Goal: Task Accomplishment & Management: Complete application form

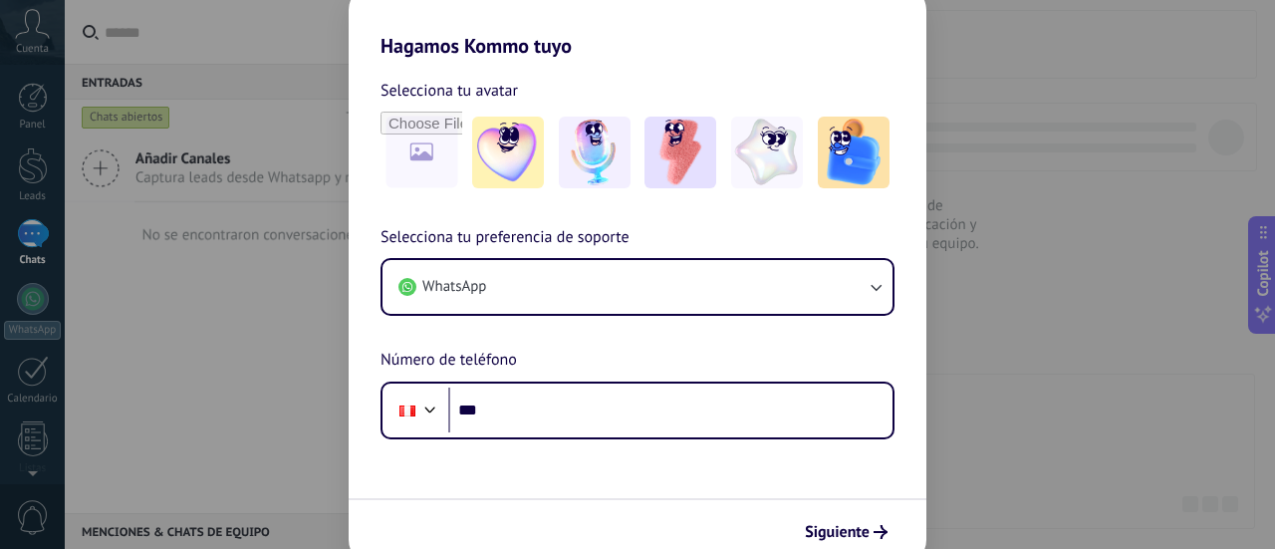
click at [628, 61] on div "Selecciona tu avatar Selecciona tu preferencia de soporte WhatsApp Número de te…" at bounding box center [638, 249] width 578 height 382
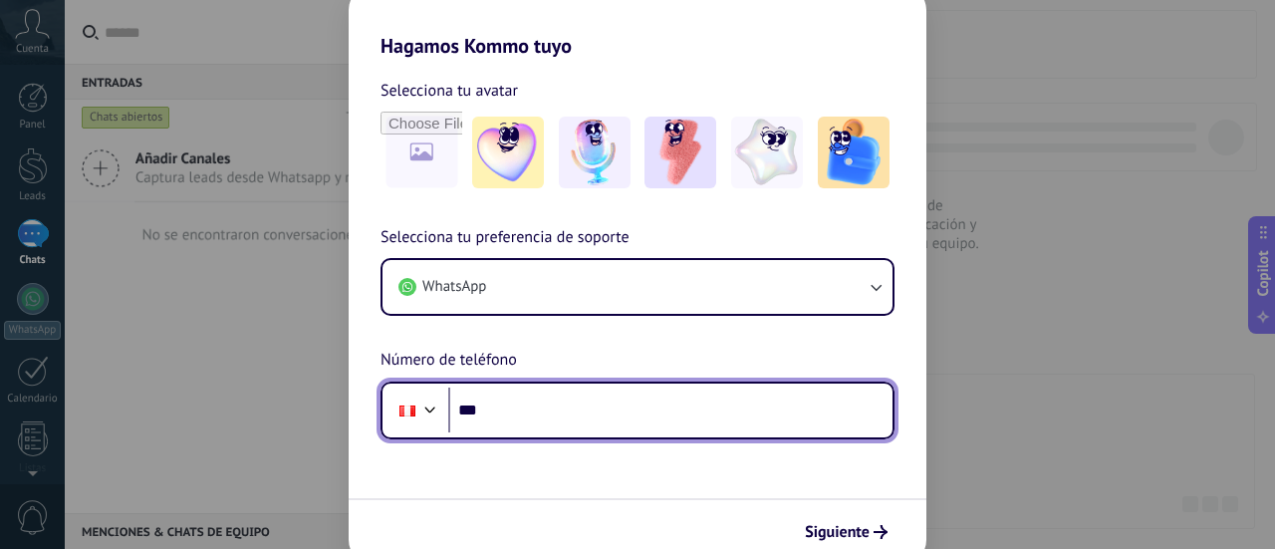
click at [581, 411] on input "***" at bounding box center [670, 410] width 444 height 46
click at [626, 404] on input "***" at bounding box center [670, 410] width 444 height 46
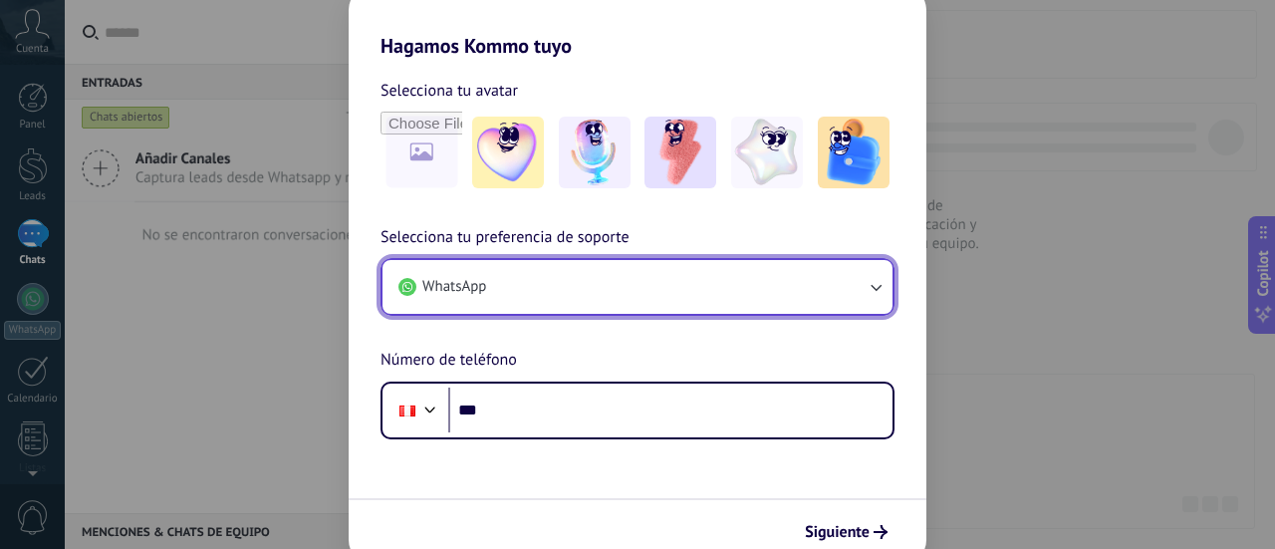
drag, startPoint x: 1016, startPoint y: 114, endPoint x: 716, endPoint y: 268, distance: 337.2
click at [716, 268] on button "WhatsApp" at bounding box center [637, 287] width 510 height 54
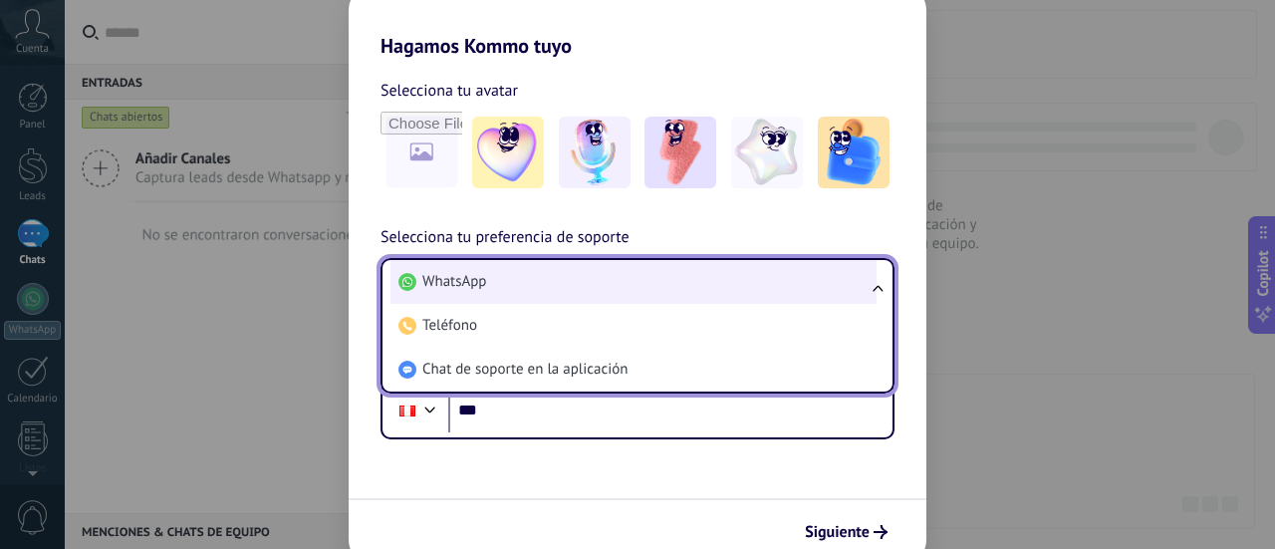
click at [506, 285] on li "WhatsApp" at bounding box center [633, 282] width 486 height 44
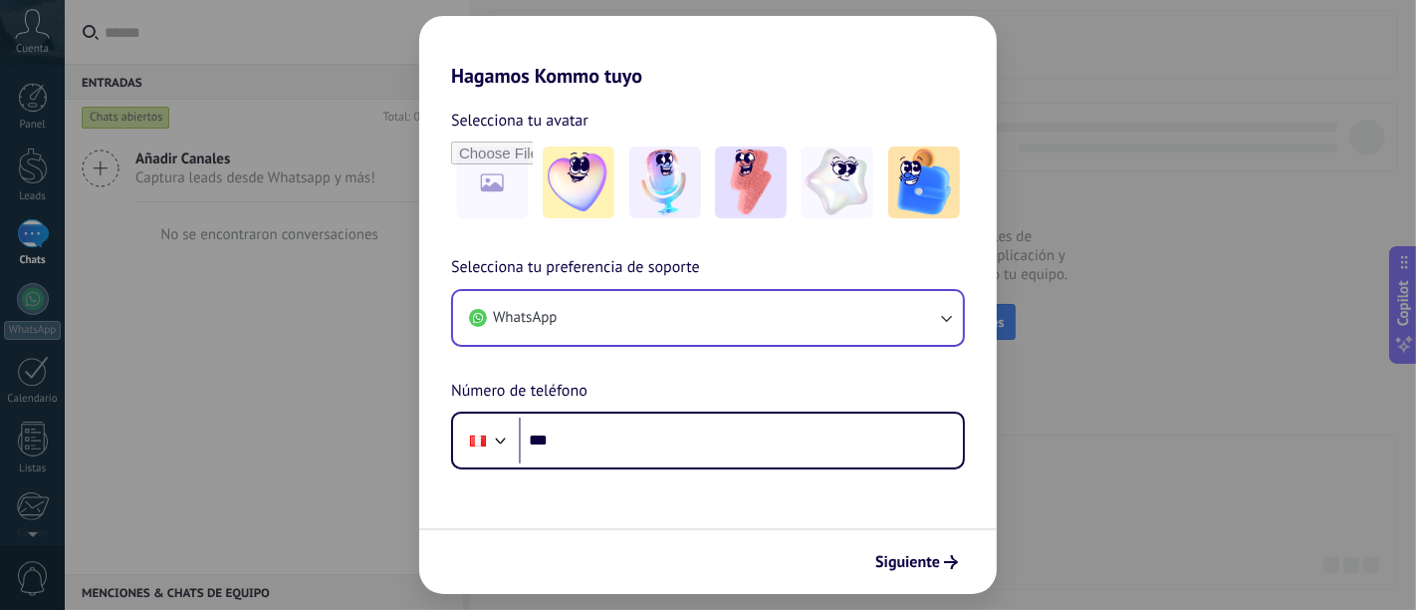
drag, startPoint x: 1020, startPoint y: 114, endPoint x: 240, endPoint y: 297, distance: 801.2
click at [240, 297] on div "Hagamos Kommo tuyo Selecciona tu avatar Selecciona tu preferencia de soporte Wh…" at bounding box center [708, 305] width 1416 height 610
click at [1027, 420] on div "Hagamos Kommo tuyo Selecciona tu avatar Selecciona tu preferencia de soporte Wh…" at bounding box center [708, 305] width 1416 height 610
click at [299, 354] on div "Hagamos Kommo tuyo Selecciona tu avatar Selecciona tu preferencia de soporte Wh…" at bounding box center [708, 305] width 1416 height 610
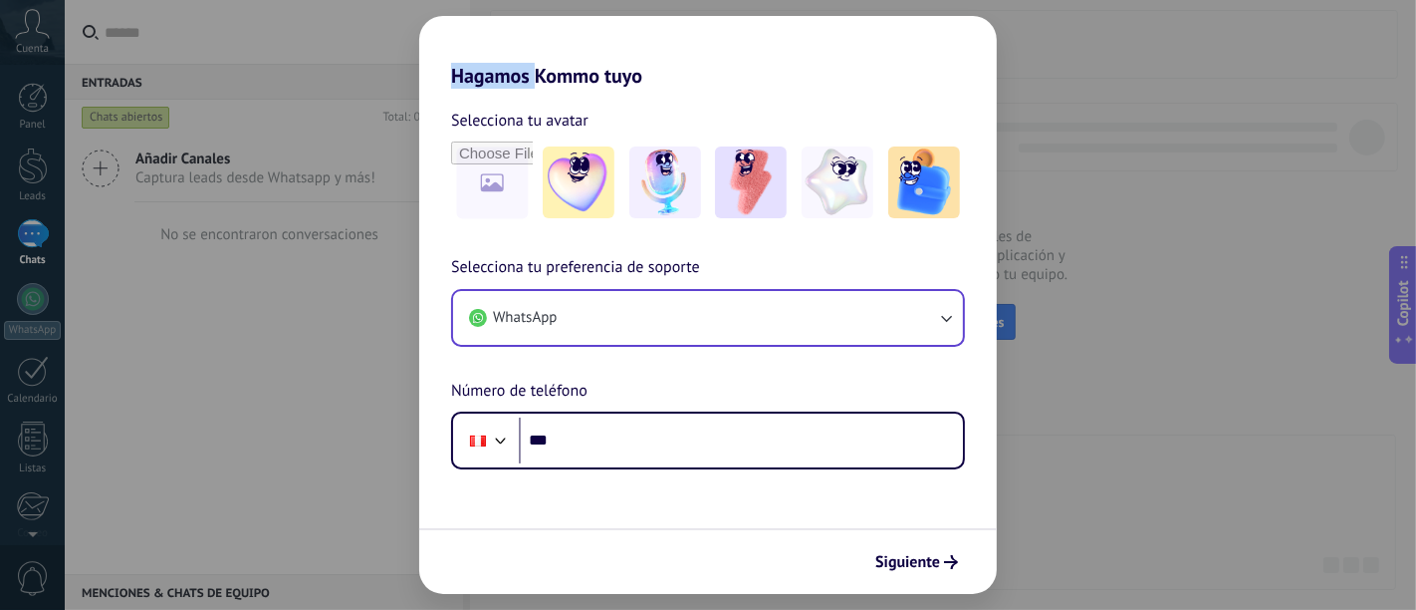
click at [346, 355] on div "Hagamos Kommo tuyo Selecciona tu avatar Selecciona tu preferencia de soporte Wh…" at bounding box center [708, 305] width 1416 height 610
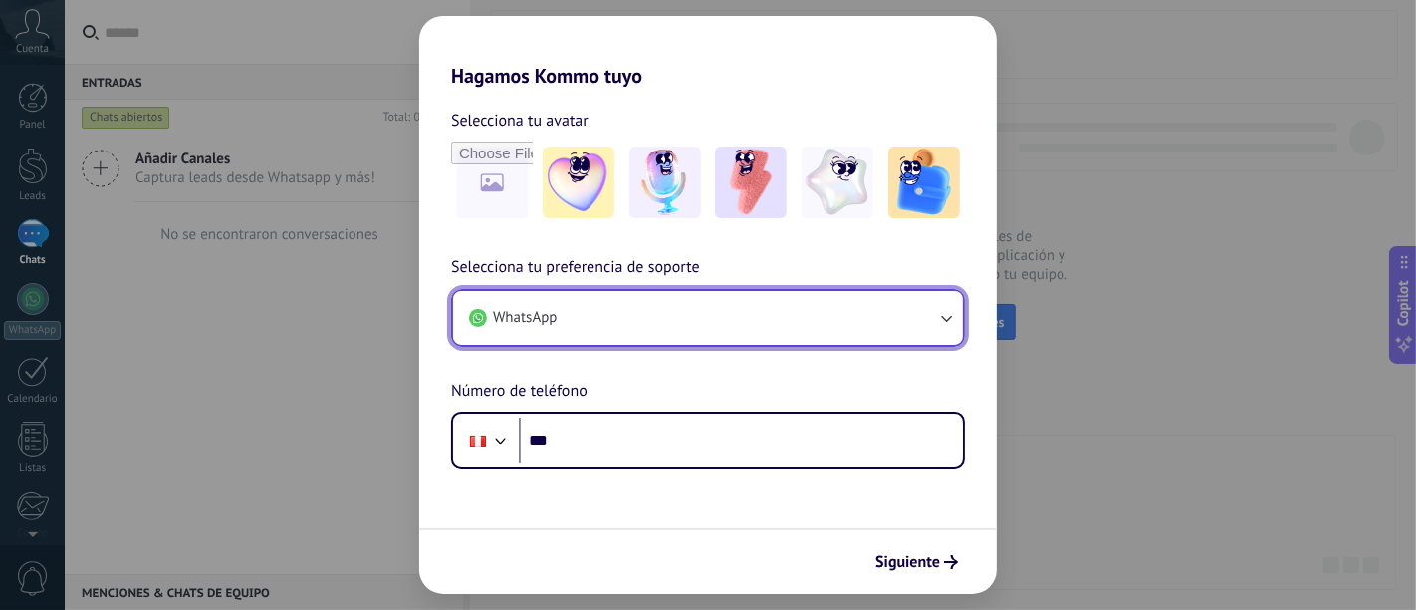
click at [620, 327] on button "WhatsApp" at bounding box center [708, 318] width 510 height 54
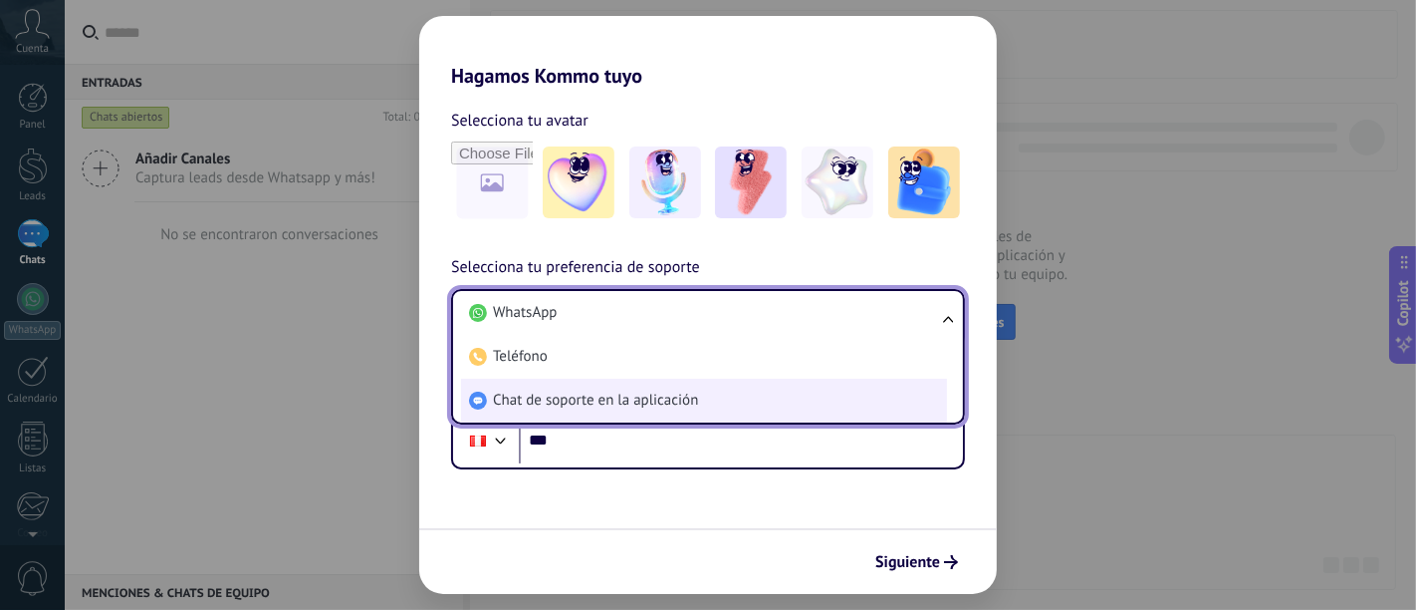
click at [613, 401] on span "Chat de soporte en la aplicación" at bounding box center [595, 400] width 205 height 20
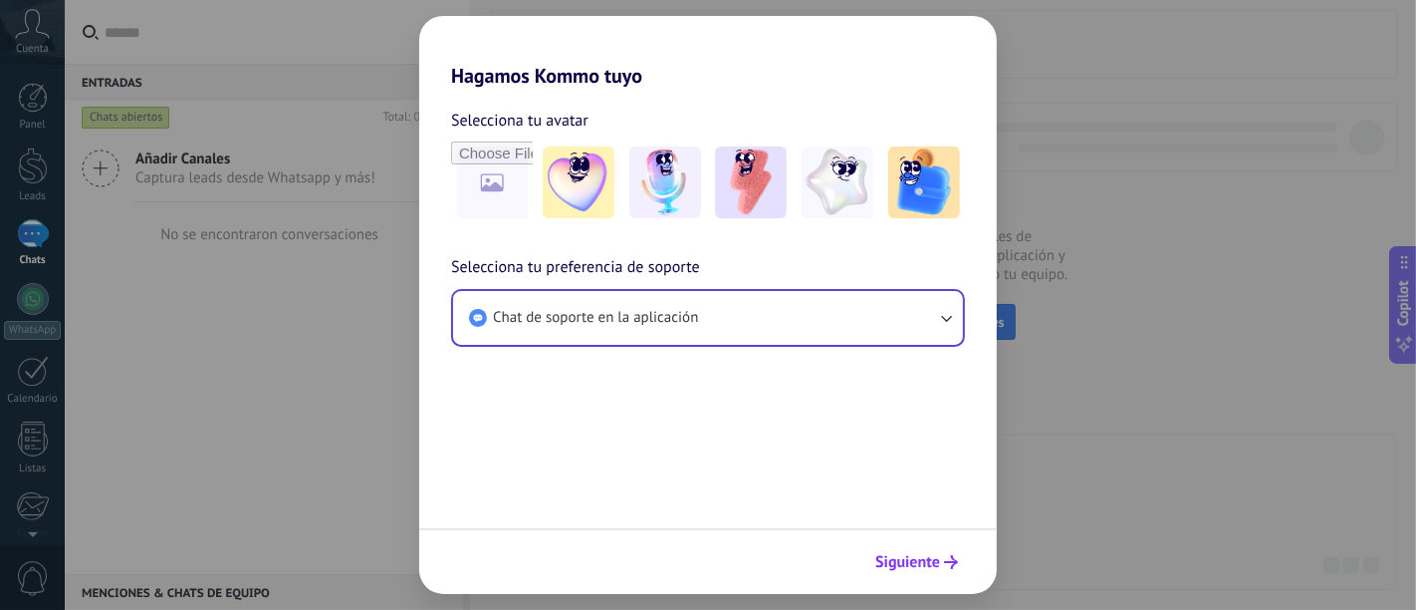
click at [907, 548] on span "Siguiente" at bounding box center [908, 562] width 65 height 14
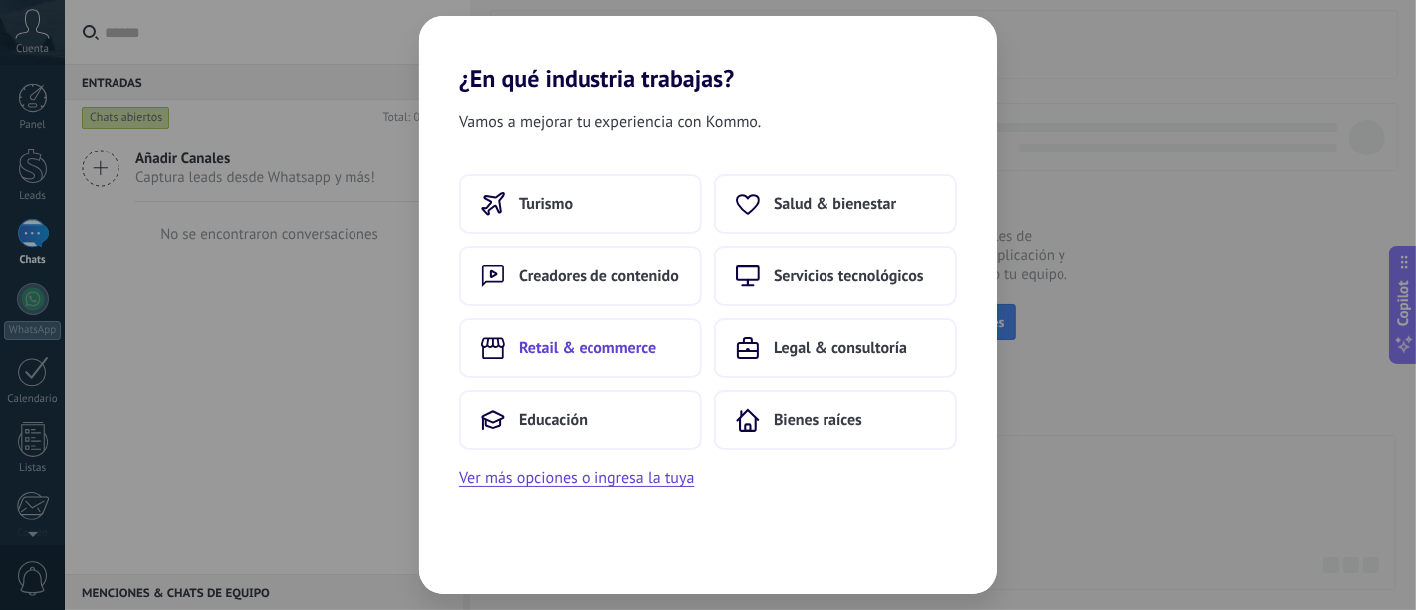
click at [637, 363] on button "Retail & ecommerce" at bounding box center [580, 348] width 243 height 60
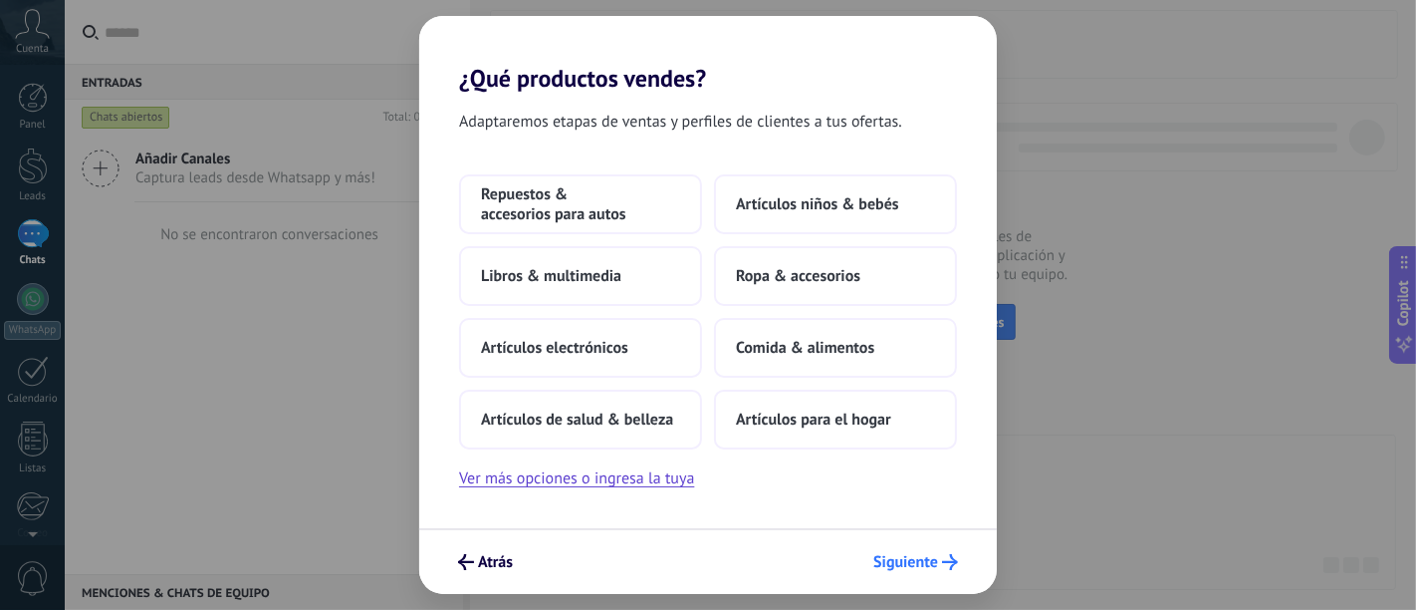
click at [910, 548] on span "Siguiente" at bounding box center [906, 562] width 65 height 14
click at [925, 548] on span "Siguiente" at bounding box center [906, 562] width 65 height 14
click at [778, 268] on span "Ropa & accesorios" at bounding box center [798, 276] width 125 height 20
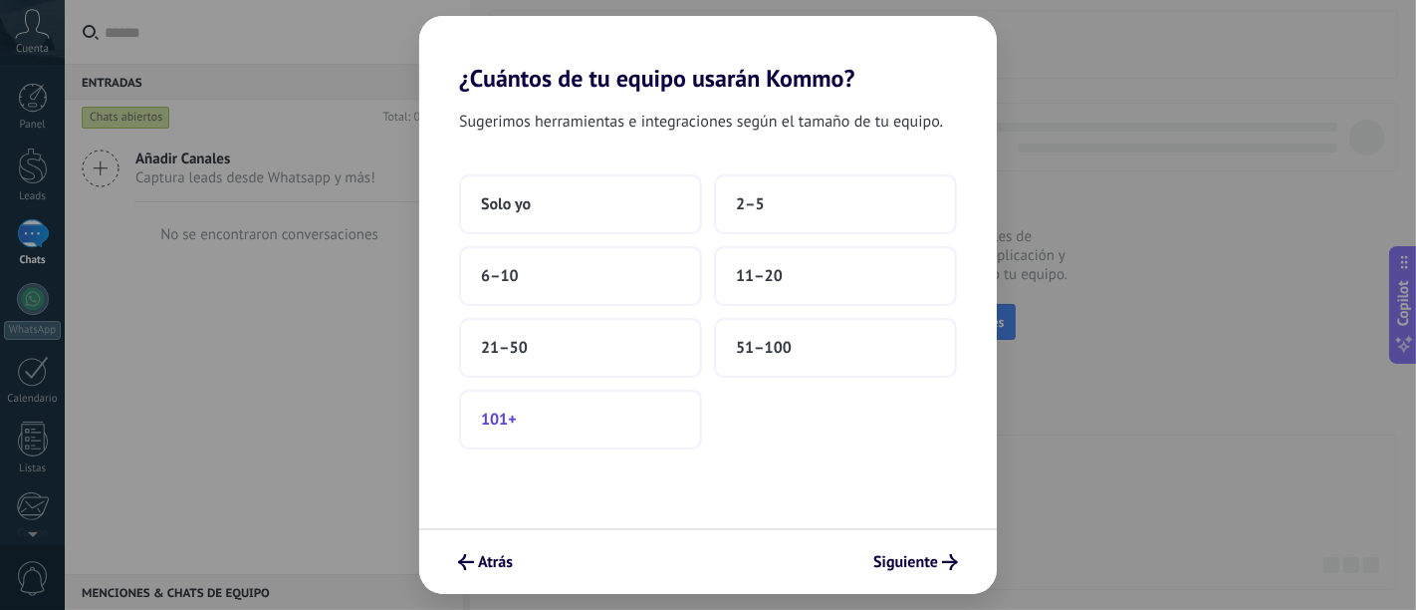
click at [593, 417] on button "101+" at bounding box center [580, 419] width 243 height 60
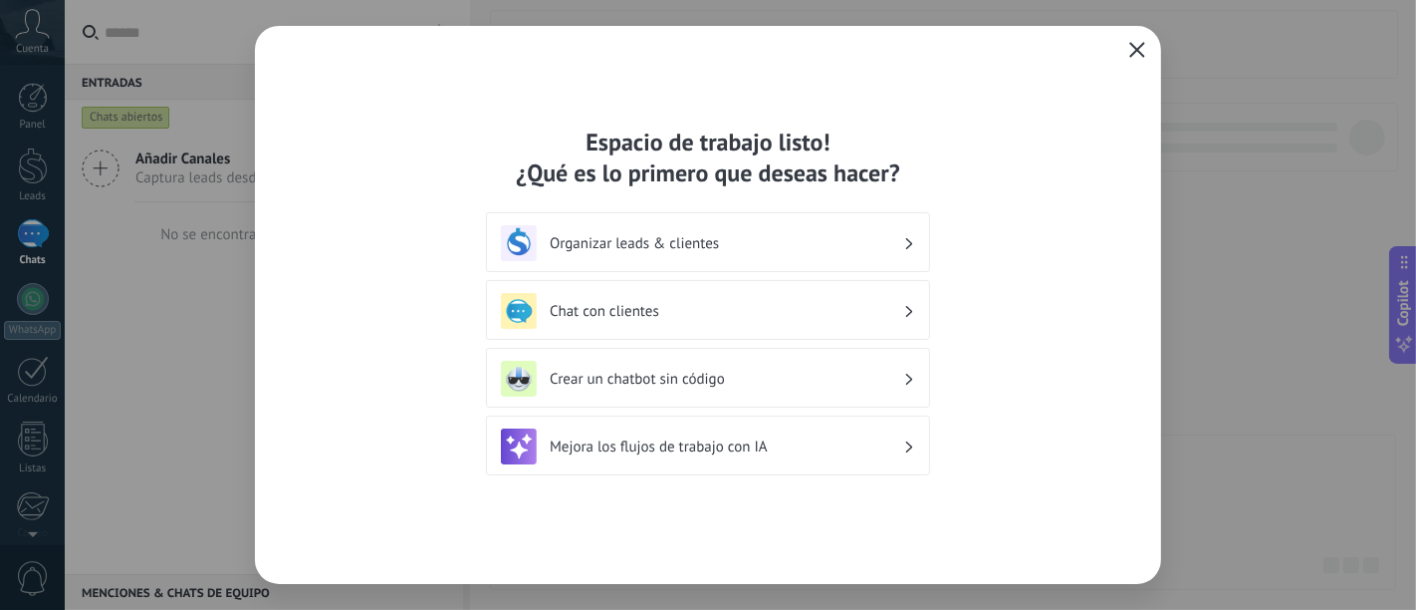
click at [1132, 41] on button "button" at bounding box center [1138, 51] width 26 height 28
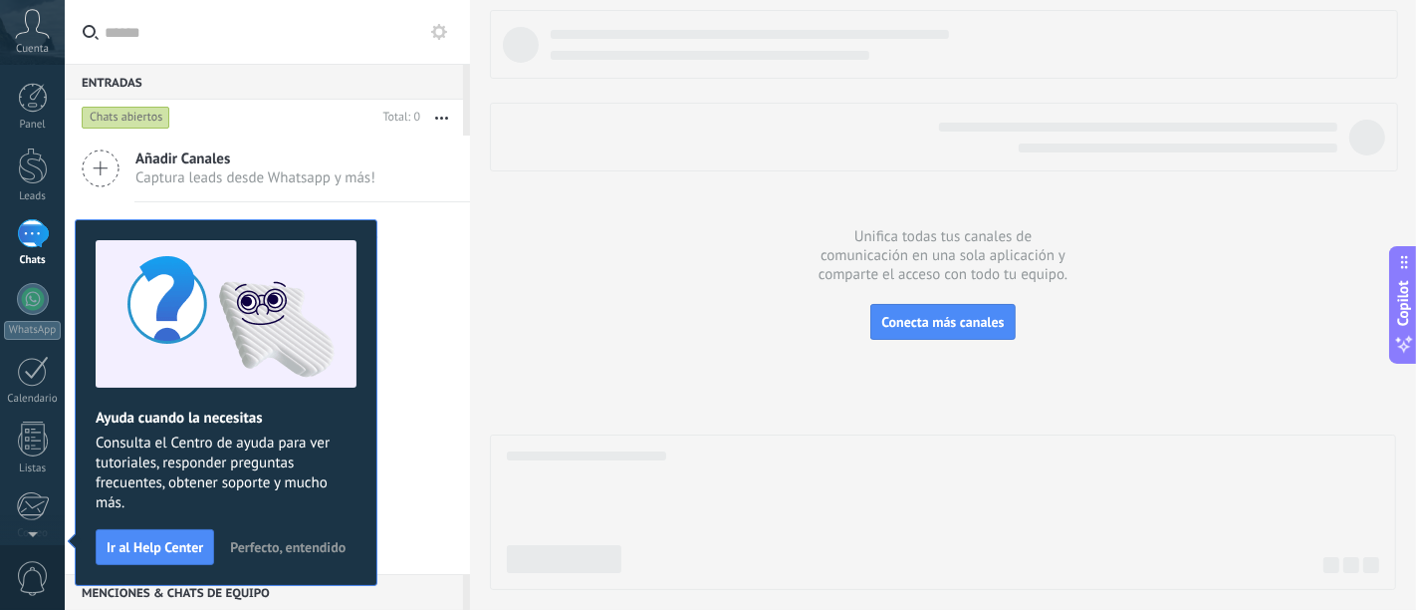
click at [290, 542] on span "Perfecto, entendido" at bounding box center [288, 547] width 116 height 14
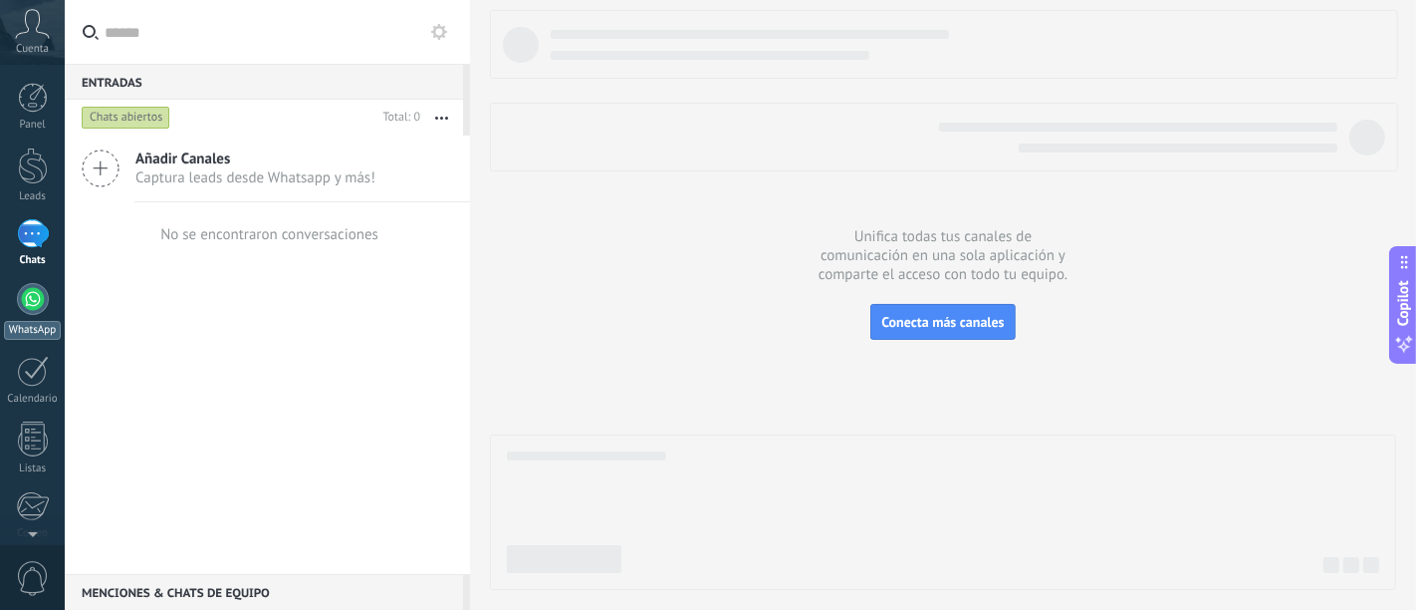
click at [17, 298] on div at bounding box center [33, 299] width 32 height 32
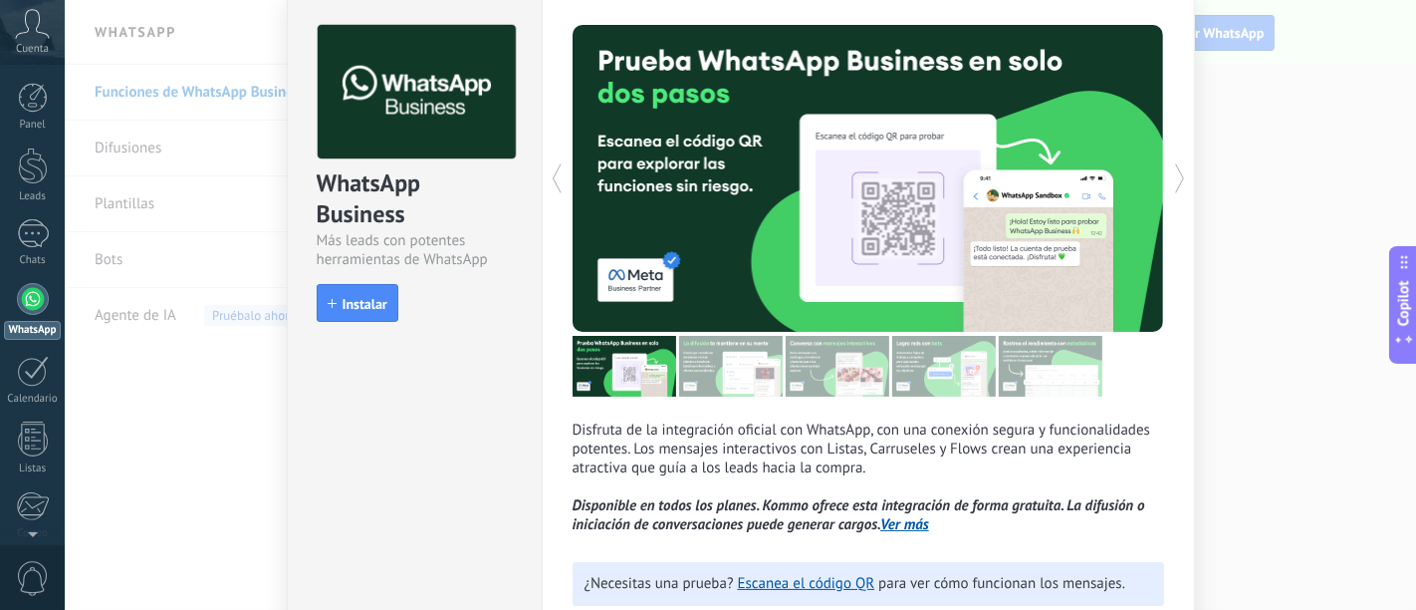
scroll to position [111, 0]
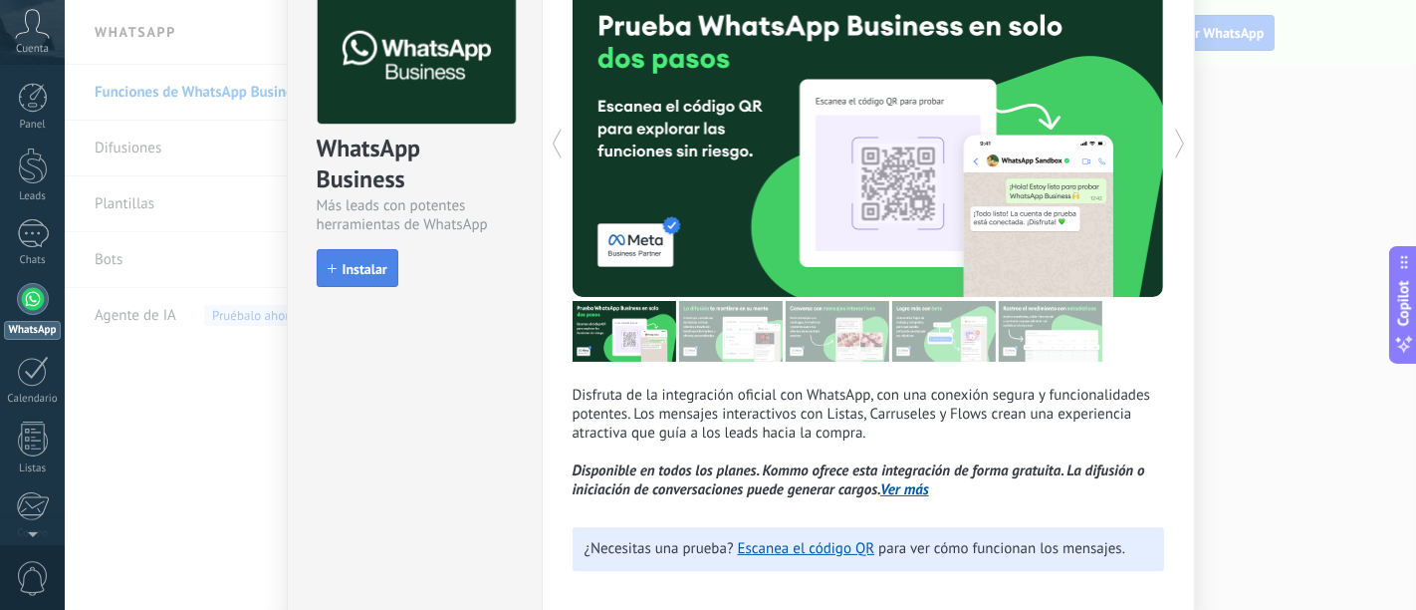
click at [364, 269] on span "Instalar" at bounding box center [365, 269] width 45 height 14
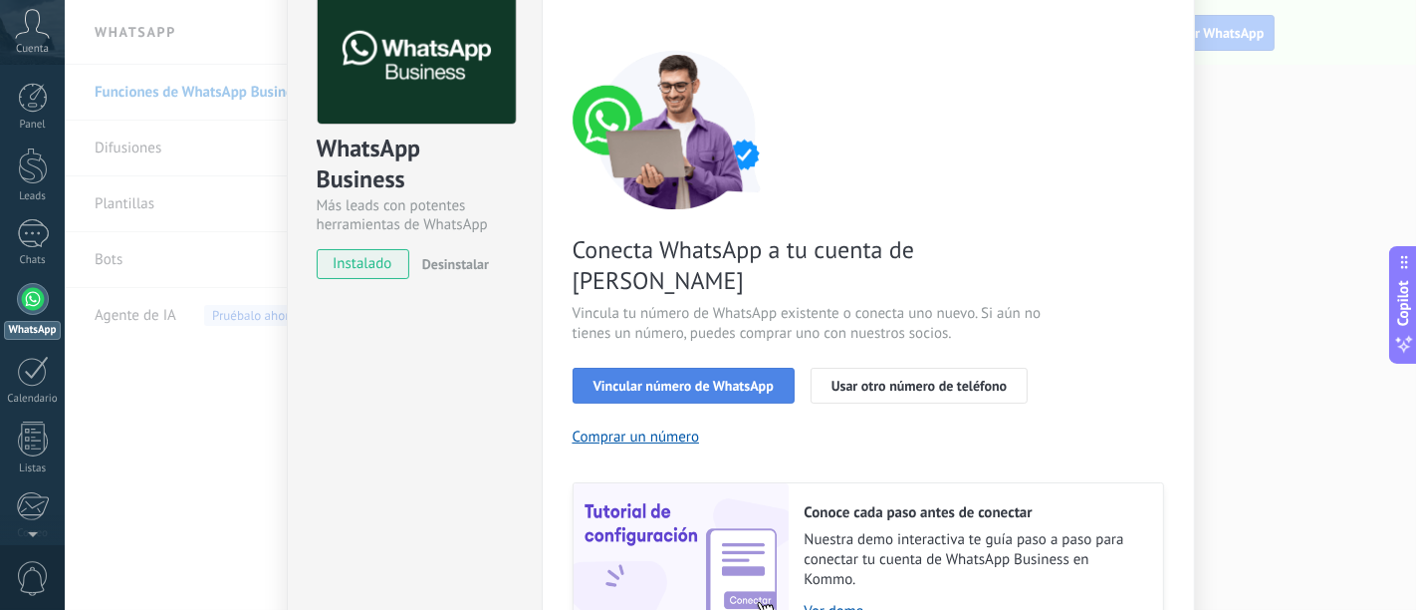
click at [707, 368] on button "Vincular número de WhatsApp" at bounding box center [684, 386] width 222 height 36
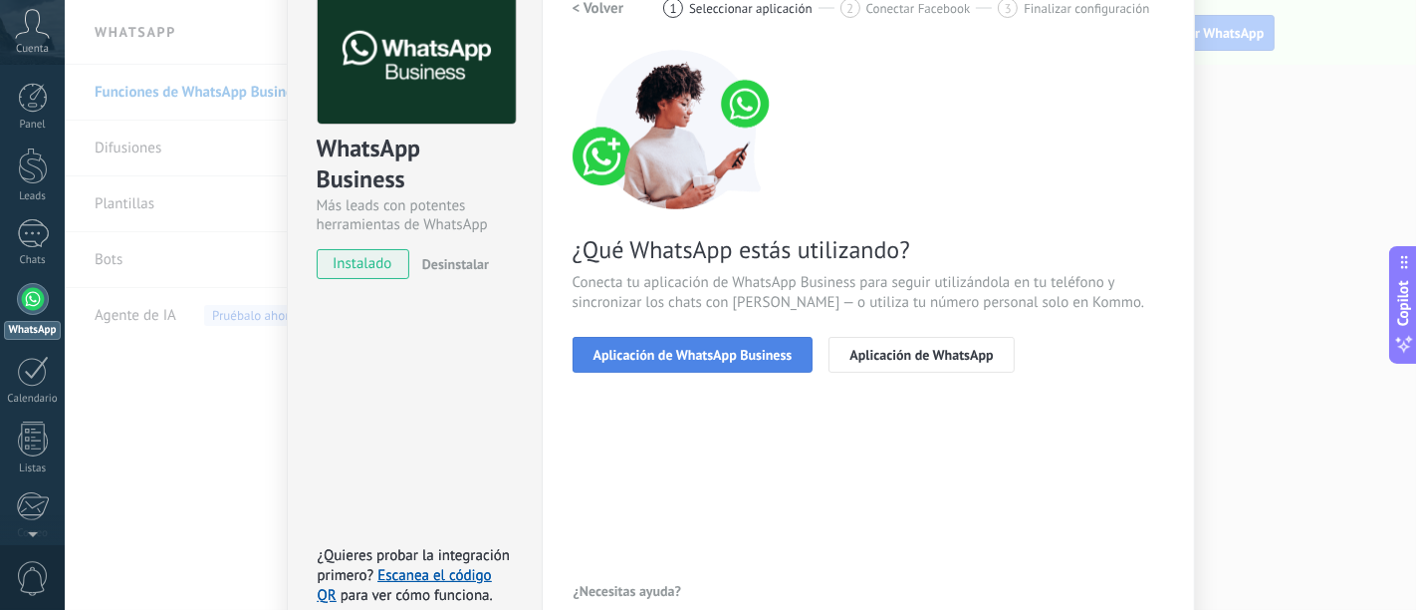
click at [732, 360] on span "Aplicación de WhatsApp Business" at bounding box center [693, 355] width 199 height 14
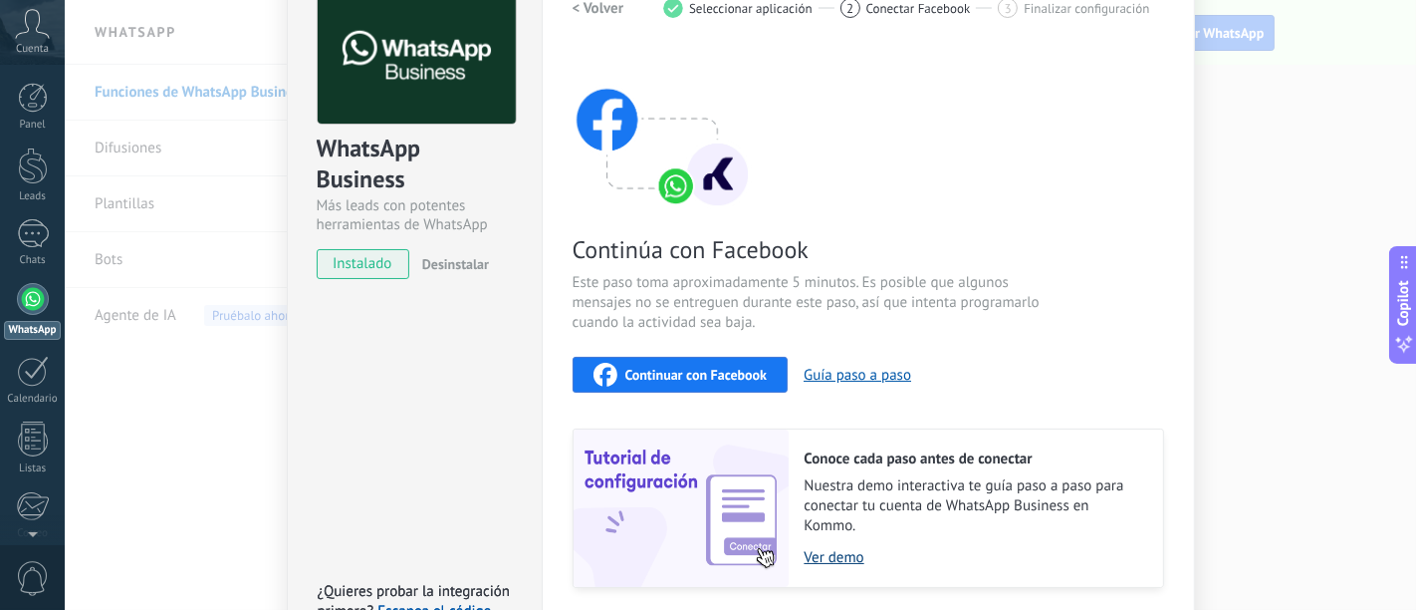
click at [822, 548] on link "Ver demo" at bounding box center [974, 557] width 339 height 19
